Goal: Find contact information: Find contact information

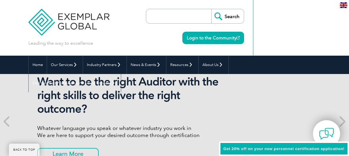
scroll to position [1400, 0]
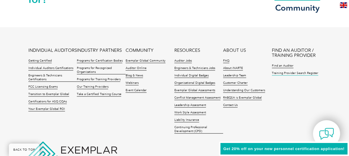
click at [294, 71] on link "Training Provider Search Register" at bounding box center [295, 73] width 46 height 4
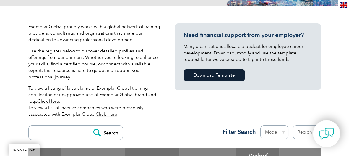
scroll to position [189, 0]
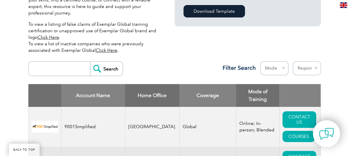
click at [53, 62] on input "search" at bounding box center [61, 68] width 58 height 14
type input "ACCURATE GLOBAL"
click at [90, 61] on input "Search" at bounding box center [106, 68] width 32 height 14
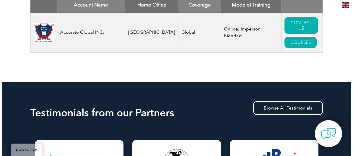
scroll to position [277, 0]
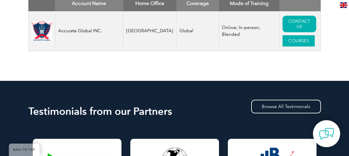
click at [286, 35] on link "COURSES" at bounding box center [298, 40] width 32 height 11
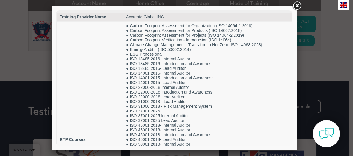
scroll to position [0, 0]
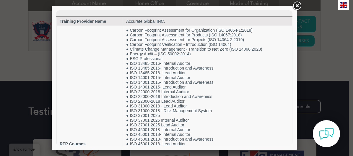
drag, startPoint x: 291, startPoint y: 28, endPoint x: 351, endPoint y: 37, distance: 60.1
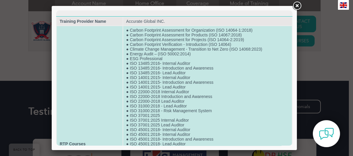
scroll to position [0, 0]
click at [253, 109] on td "● Carbon Footprint Assessment for Organization (ISO 14064-1:2018) ● Carbon Foot…" at bounding box center [207, 143] width 169 height 235
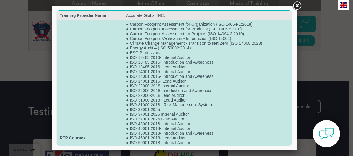
scroll to position [8, 0]
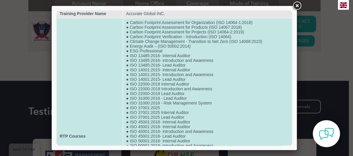
drag, startPoint x: 243, startPoint y: 77, endPoint x: 209, endPoint y: 76, distance: 34.0
click at [243, 77] on td "● Carbon Footprint Assessment for Organization (ISO 14064-1:2018) ● Carbon Foot…" at bounding box center [207, 135] width 169 height 235
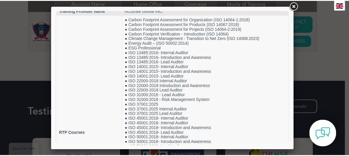
scroll to position [0, 0]
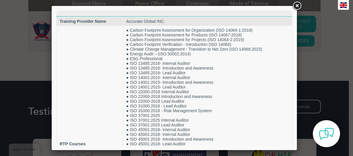
drag, startPoint x: 289, startPoint y: 97, endPoint x: 358, endPoint y: 34, distance: 93.3
click at [297, 4] on link at bounding box center [297, 6] width 11 height 11
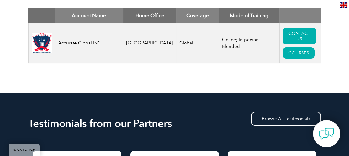
scroll to position [266, 0]
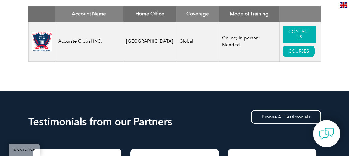
click at [292, 33] on link "CONTACT US" at bounding box center [299, 34] width 34 height 17
